Goal: Information Seeking & Learning: Learn about a topic

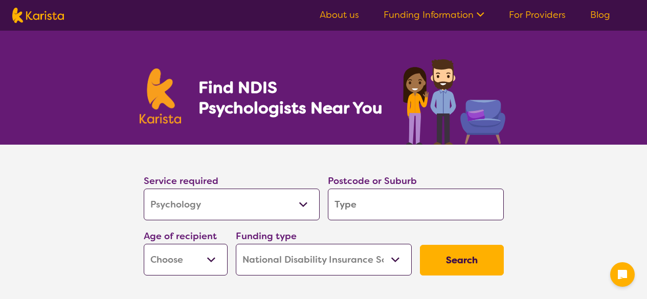
select select "Psychology"
select select "NDIS"
select select "Psychology"
select select "NDIS"
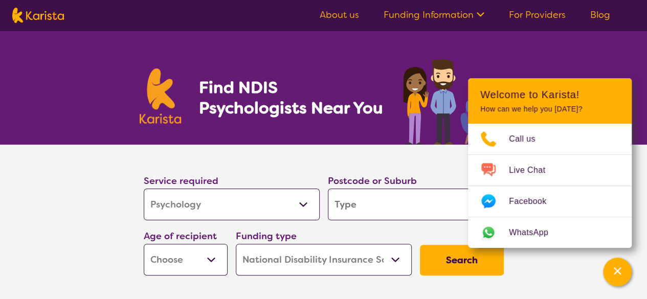
click at [391, 200] on input "search" at bounding box center [416, 205] width 176 height 32
type input "2039"
click at [451, 260] on button "Search" at bounding box center [462, 260] width 84 height 31
click at [207, 257] on select "Early Childhood - 0 to 9 Child - 10 to 11 Adolescent - 12 to 17 Adult - 18 to 6…" at bounding box center [186, 260] width 84 height 32
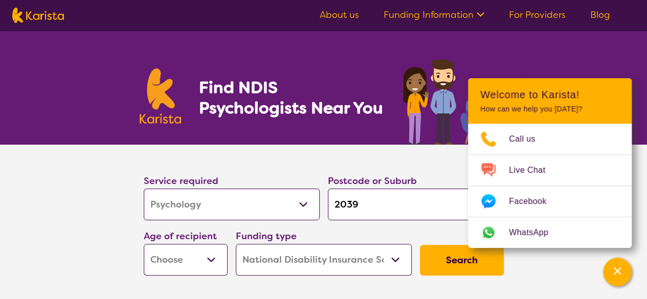
select select "AD"
click at [144, 244] on select "Early Childhood - 0 to 9 Child - 10 to 11 Adolescent - 12 to 17 Adult - 18 to 6…" at bounding box center [186, 260] width 84 height 32
select select "AD"
click at [467, 262] on button "Search" at bounding box center [462, 260] width 84 height 31
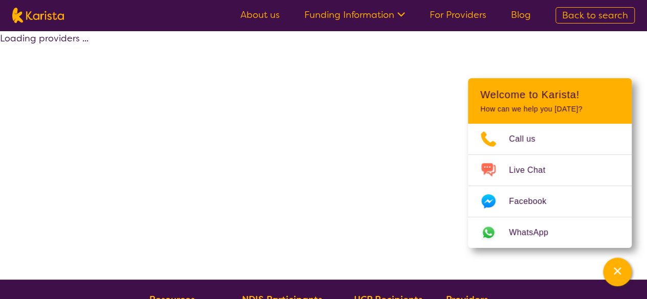
select select "by_score"
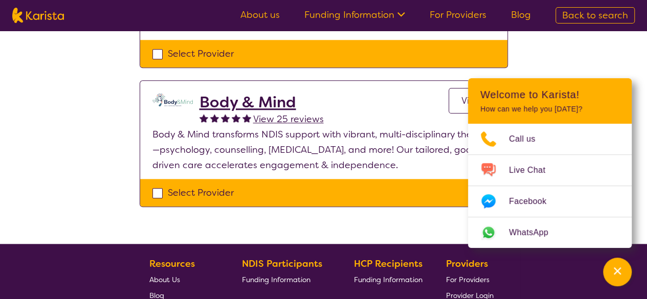
scroll to position [460, 0]
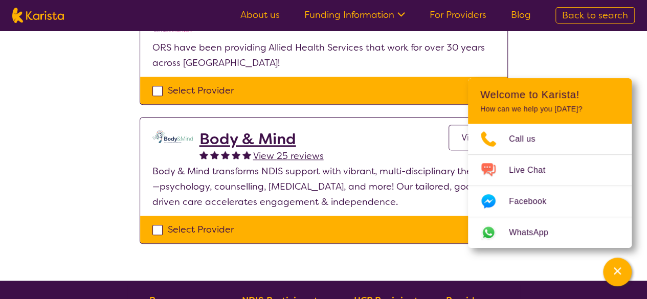
click at [234, 143] on h2 "Body & Mind" at bounding box center [261, 139] width 124 height 18
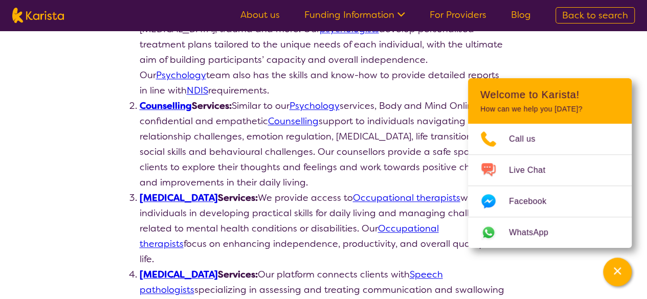
scroll to position [256, 0]
